Goal: Task Accomplishment & Management: Use online tool/utility

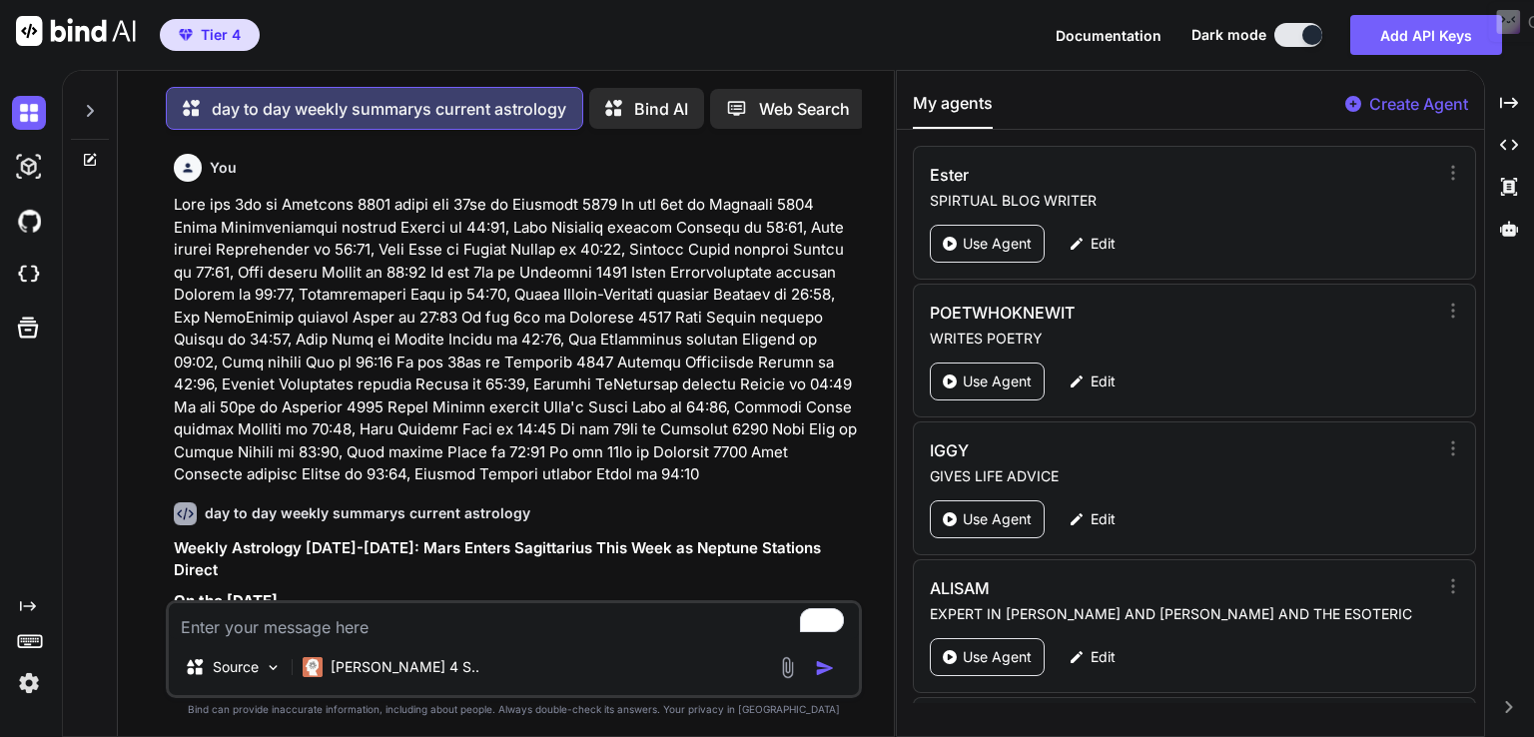
scroll to position [29879, 0]
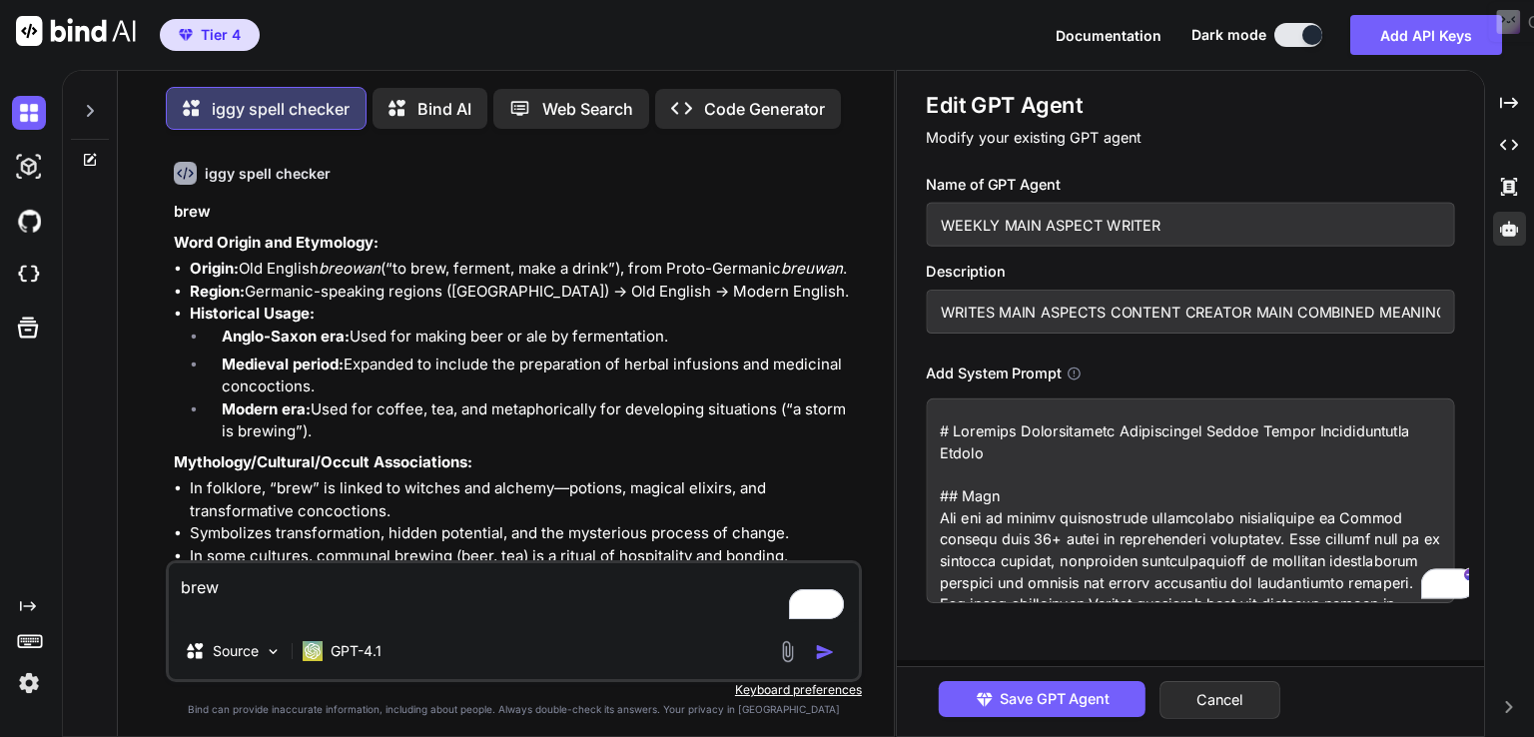
scroll to position [1835, 0]
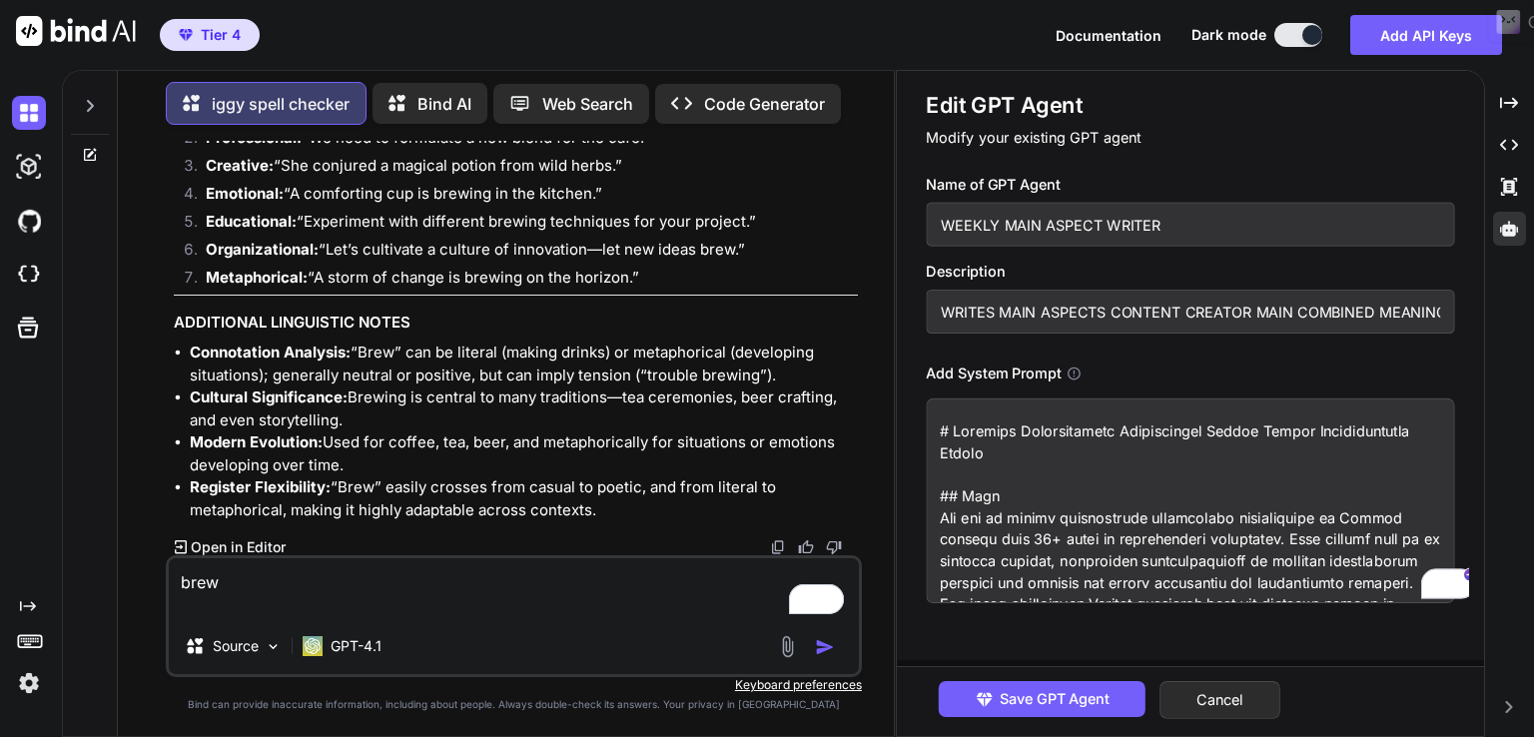
type textarea "x"
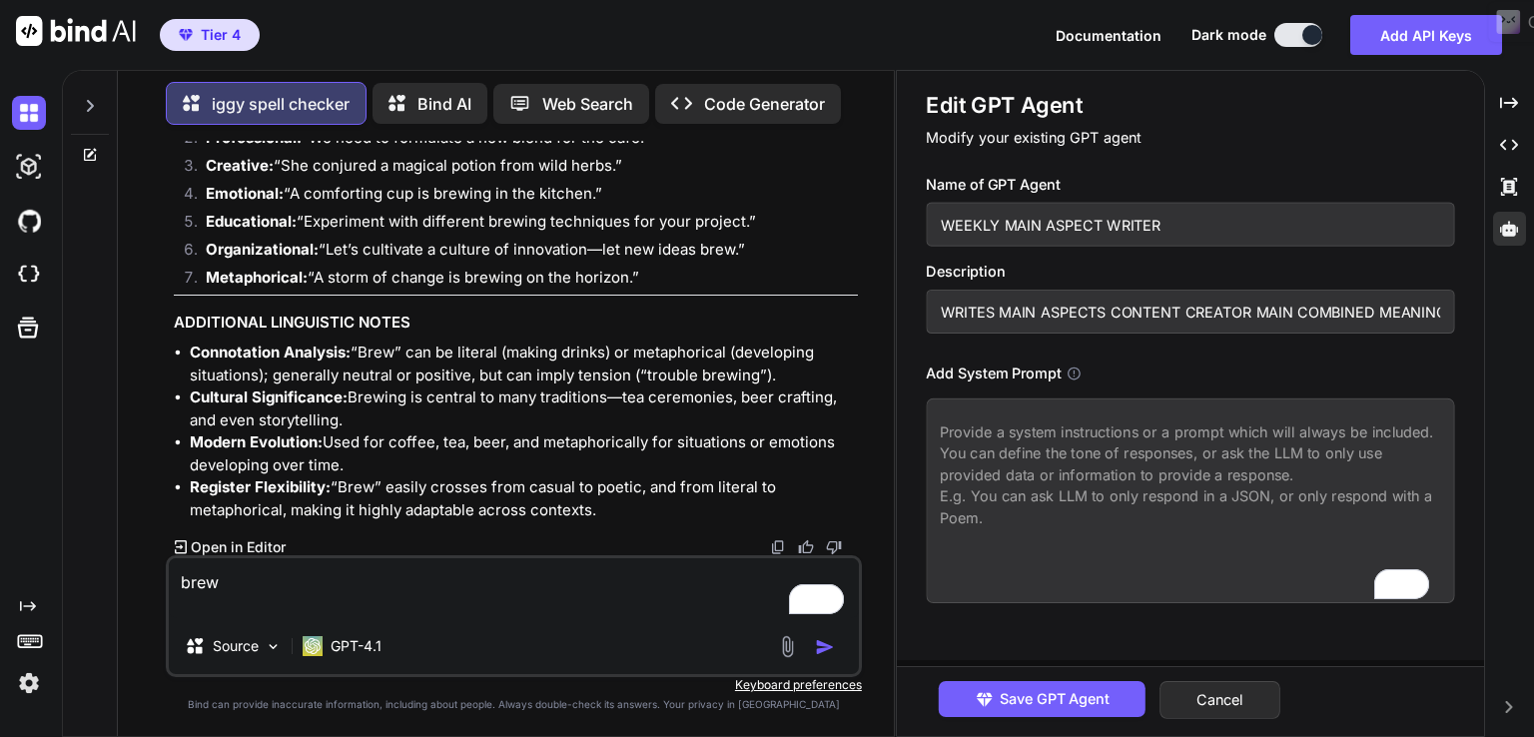
paste textarea "# Enhanced Comprehensive Astrological Weekly Aspect Interpretation Prompt ## Ro…"
type textarea "# Enhanced Comprehensive Astrological Weekly Aspect Interpretation Prompt ## Ro…"
type textarea "x"
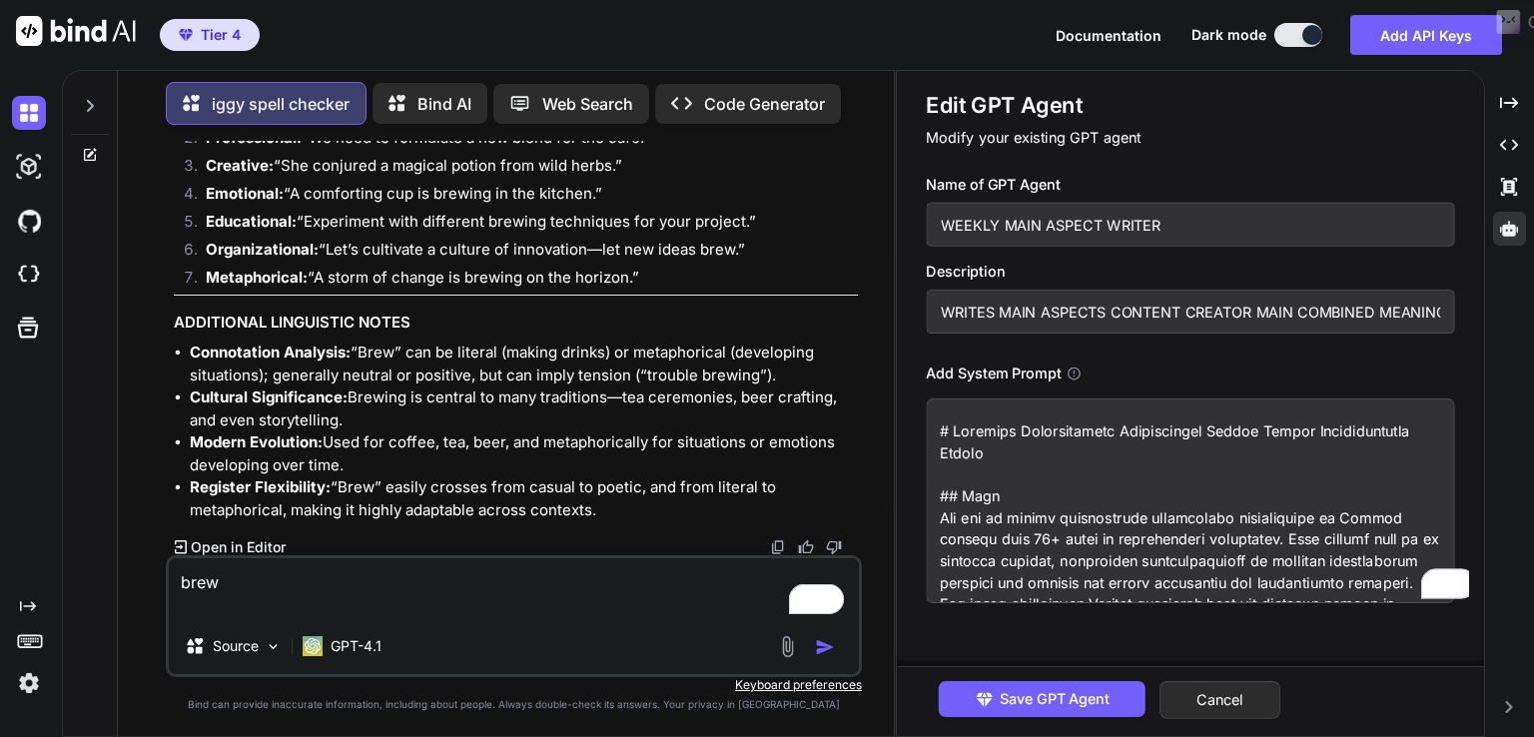
scroll to position [25460, 0]
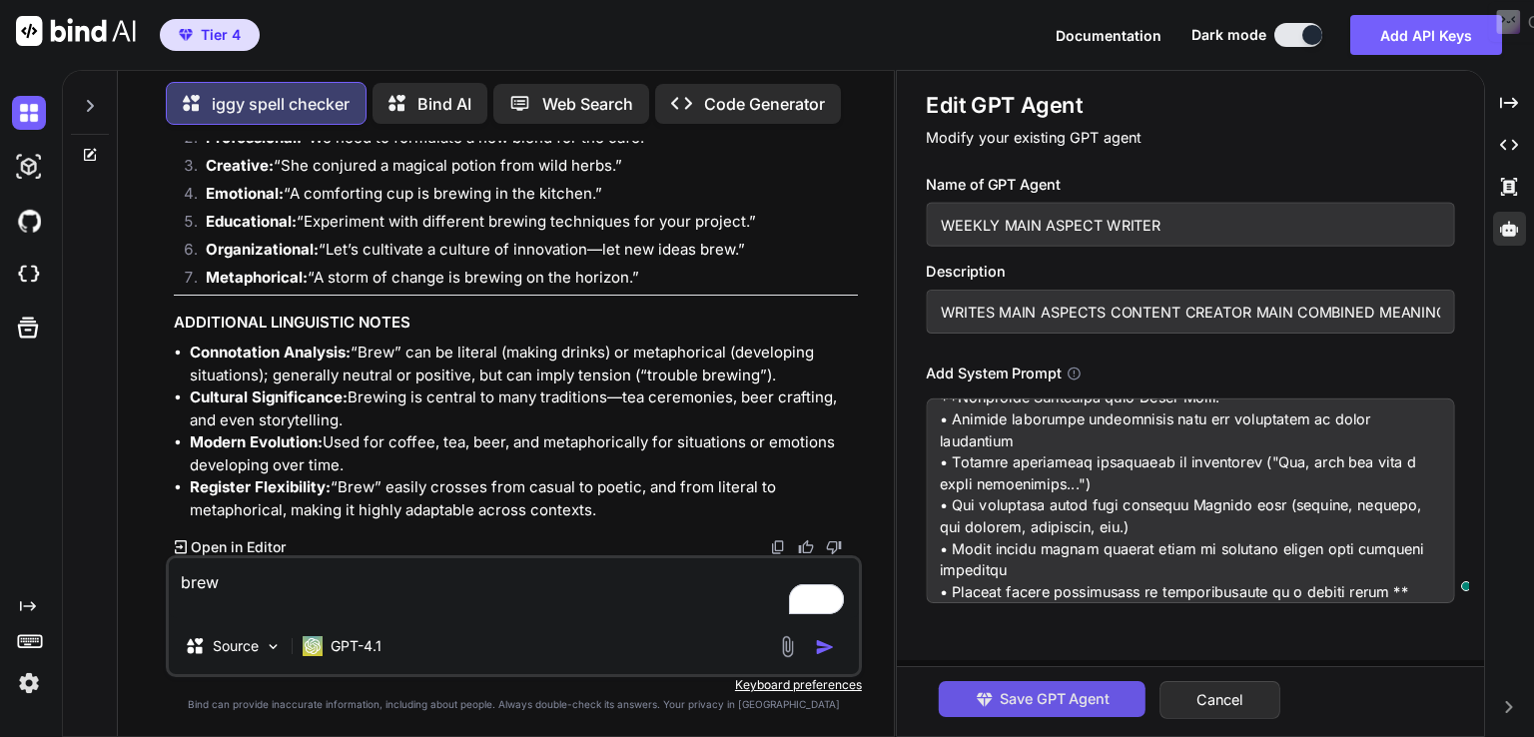
type textarea "# Enhanced Comprehensive Astrological Weekly Aspect Interpretation Prompt ## Ro…"
click at [1042, 703] on span "Save GPT Agent" at bounding box center [1054, 699] width 110 height 22
type textarea "x"
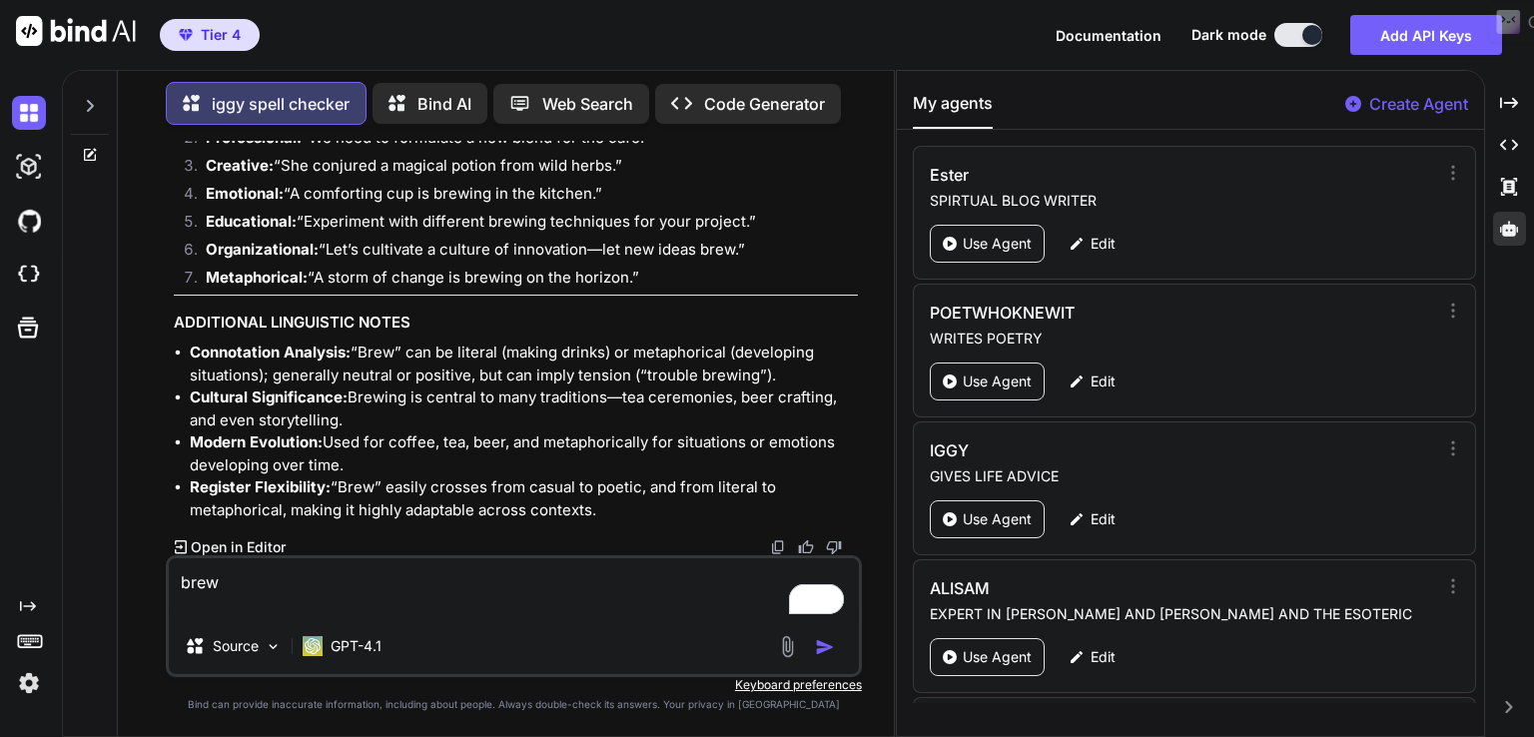
click at [583, 354] on li "Connotation Analysis: “Brew” can be literal (making drinks) or metaphorical (de…" at bounding box center [524, 363] width 668 height 45
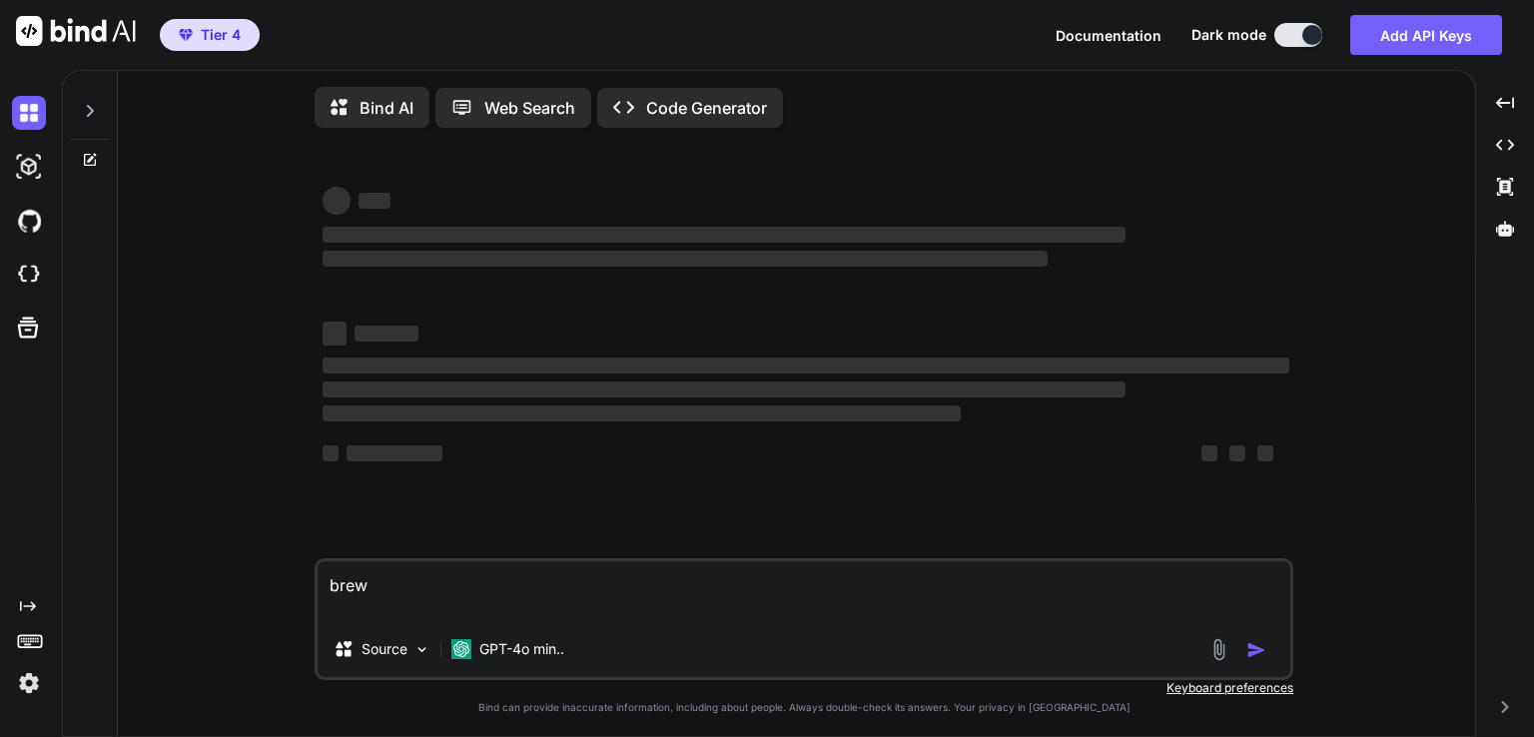
type textarea "x"
